Goal: Book appointment/travel/reservation

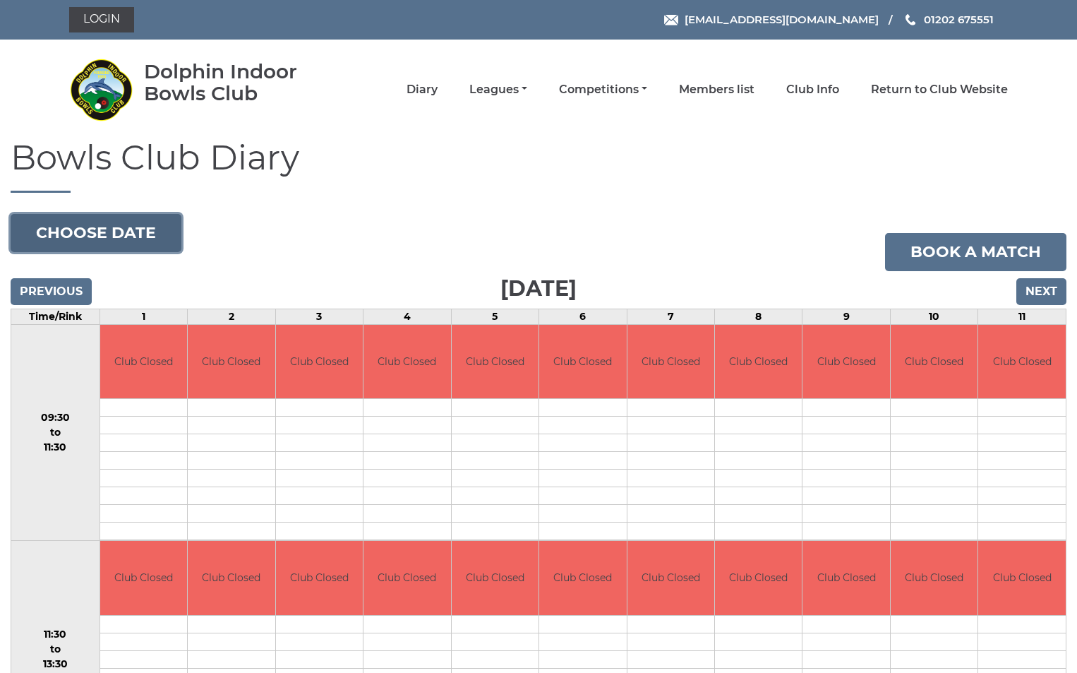
click at [146, 228] on button "Choose date" at bounding box center [96, 233] width 171 height 38
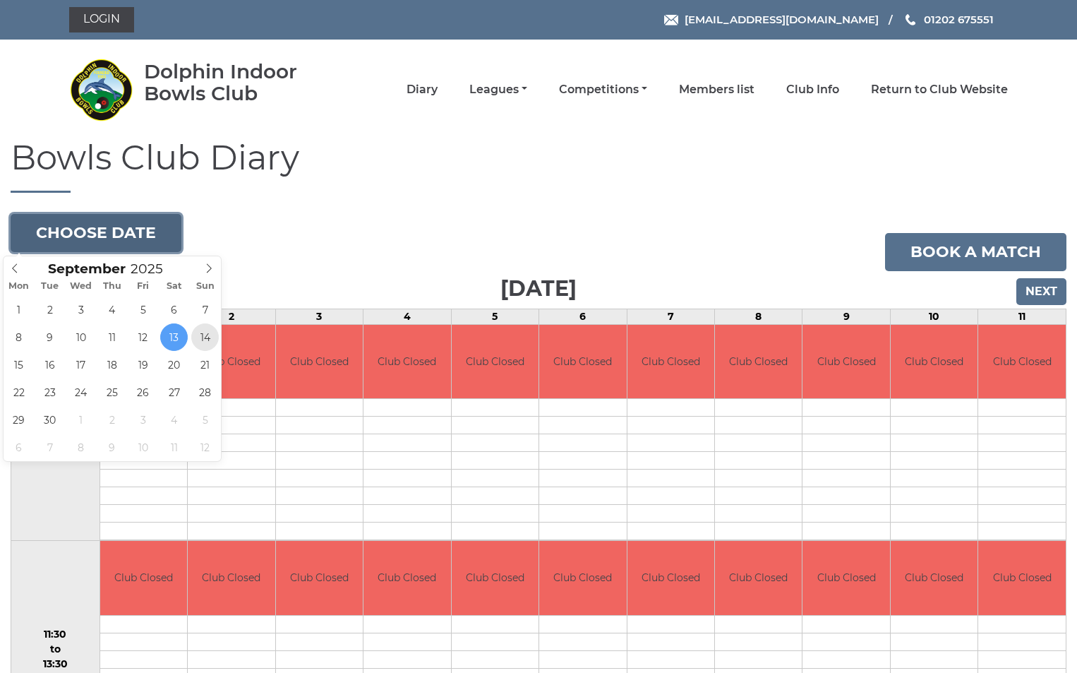
type input "[DATE]"
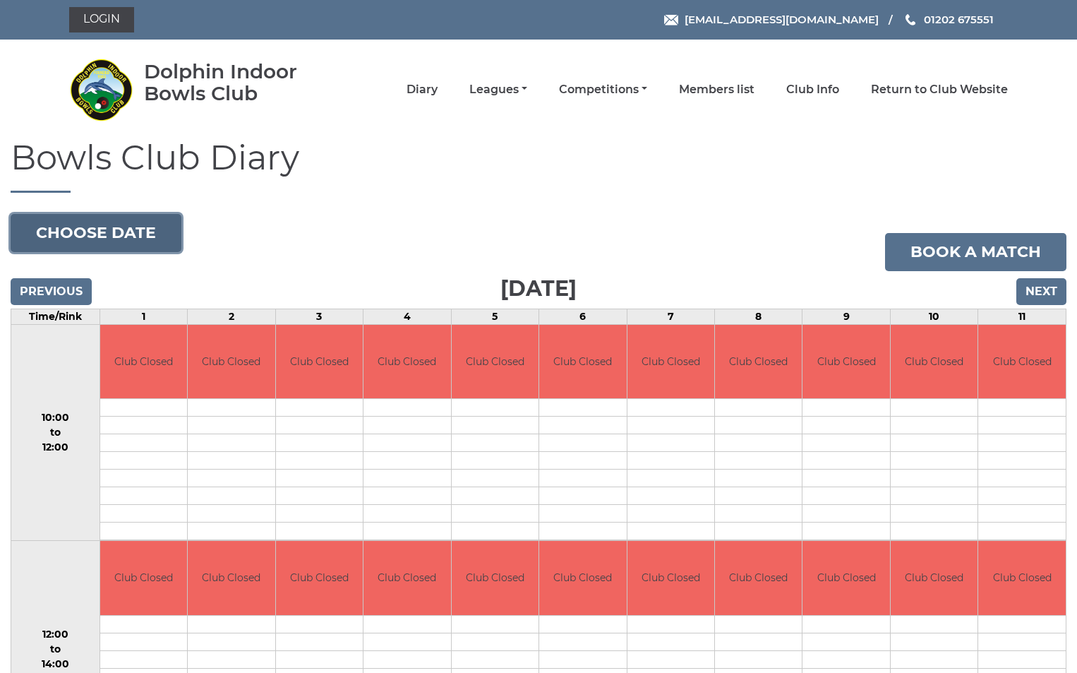
click at [158, 229] on button "Choose date" at bounding box center [96, 233] width 171 height 38
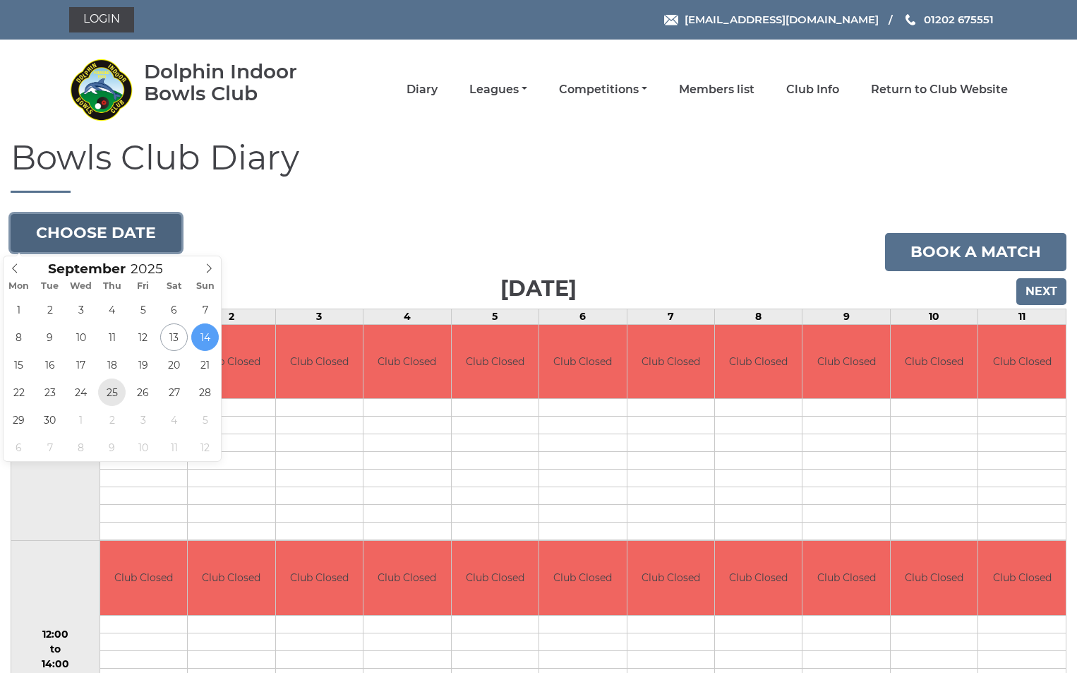
type input "2025-09-25"
